Goal: Transaction & Acquisition: Purchase product/service

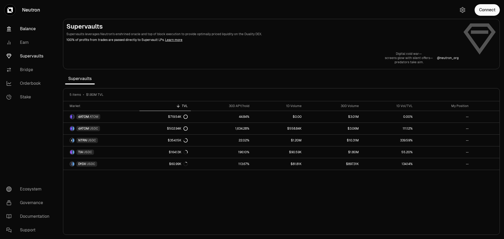
click at [31, 29] on link "Balance" at bounding box center [29, 29] width 55 height 14
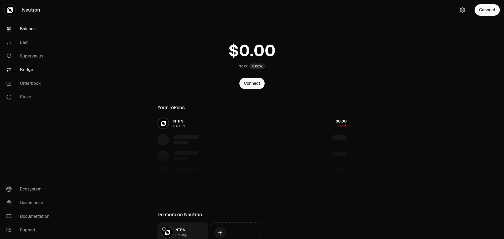
click at [29, 69] on link "Bridge" at bounding box center [29, 70] width 55 height 14
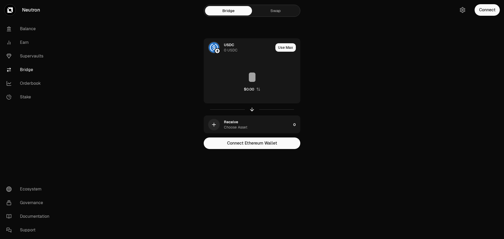
click at [287, 14] on link "Swap" at bounding box center [275, 10] width 47 height 9
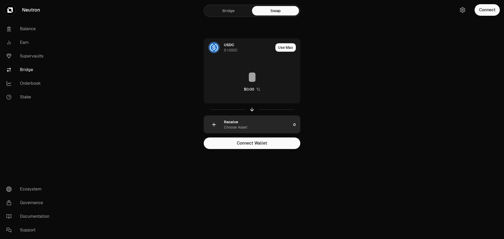
click at [229, 123] on div "Receive" at bounding box center [231, 121] width 14 height 5
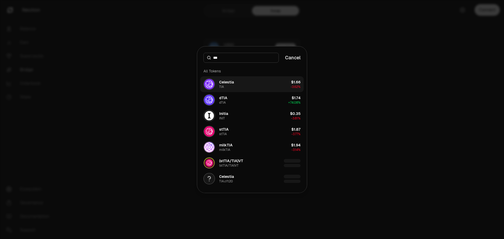
type input "***"
click at [233, 84] on div "Celestia" at bounding box center [226, 82] width 15 height 5
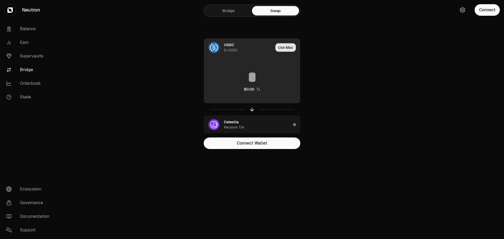
click at [282, 48] on button "Use Max" at bounding box center [285, 47] width 20 height 8
type input "*"
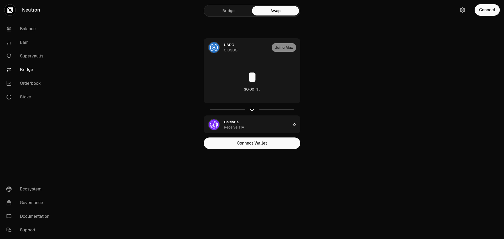
click at [492, 18] on div "Connect" at bounding box center [478, 10] width 50 height 20
click at [487, 13] on button "Connect" at bounding box center [486, 10] width 25 height 12
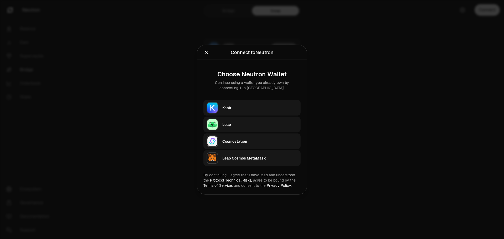
click at [238, 110] on div "Keplr" at bounding box center [259, 107] width 75 height 5
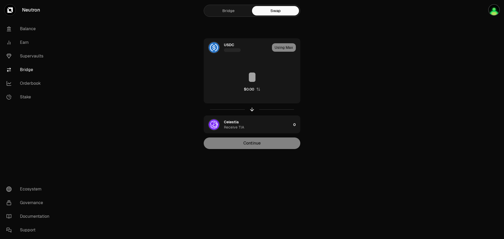
type input "***"
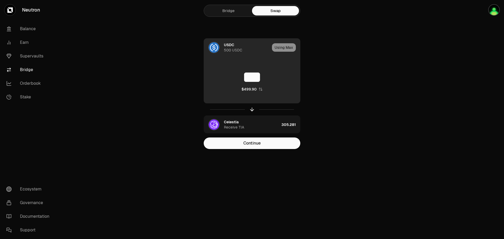
click at [280, 49] on div "Using Max" at bounding box center [286, 48] width 28 height 18
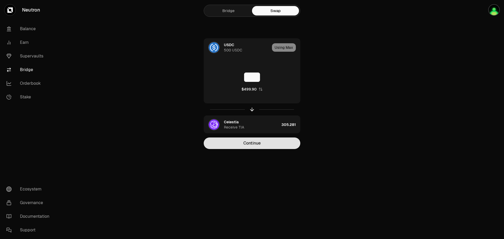
click at [266, 144] on button "Continue" at bounding box center [252, 143] width 97 height 12
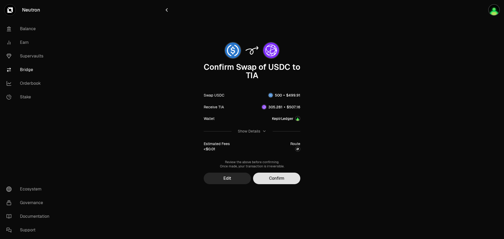
click at [269, 178] on button "Confirm" at bounding box center [276, 179] width 47 height 12
